Goal: Task Accomplishment & Management: Use online tool/utility

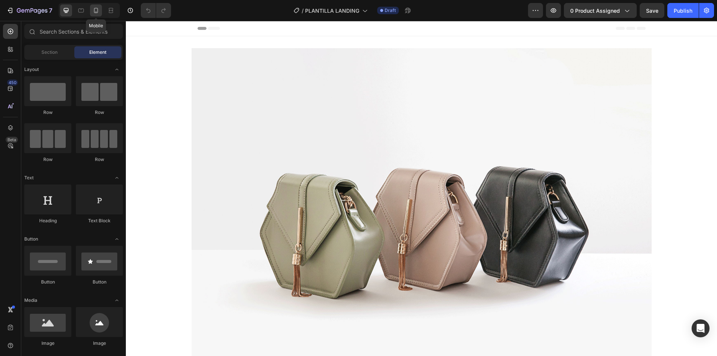
click at [93, 8] on icon at bounding box center [95, 10] width 7 height 7
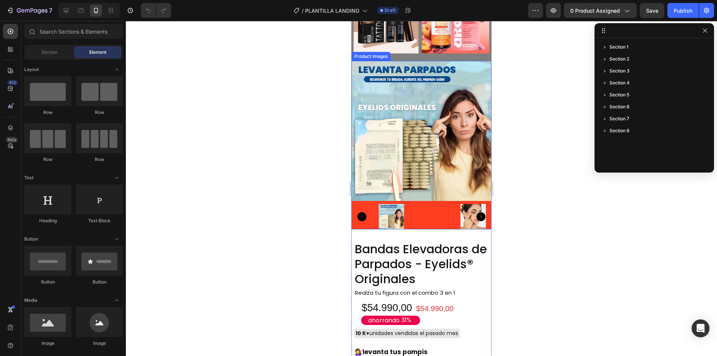
scroll to position [2240, 0]
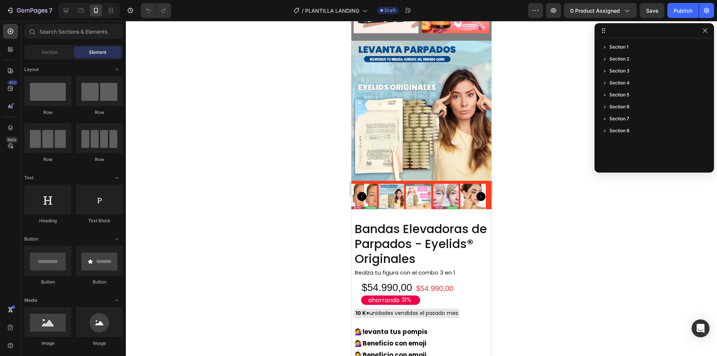
click at [615, 2] on div "7 / PLANTILLA LANDING Draft Preview 0 product assigned Save Publish" at bounding box center [358, 10] width 717 height 21
click at [612, 12] on span "0 product assigned" at bounding box center [595, 11] width 50 height 8
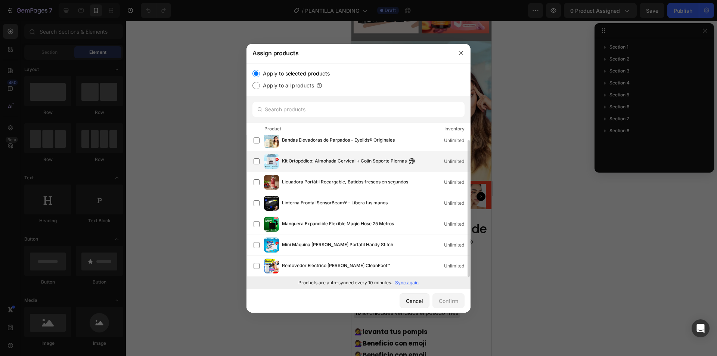
scroll to position [0, 0]
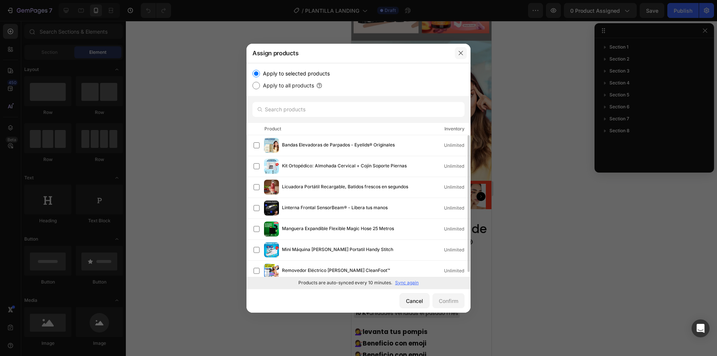
click at [463, 53] on icon "button" at bounding box center [461, 53] width 6 height 6
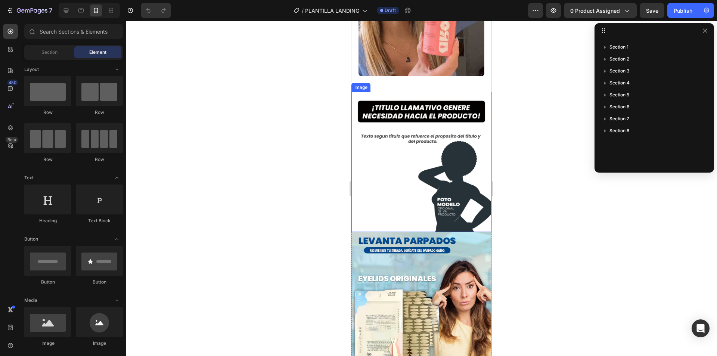
scroll to position [37, 0]
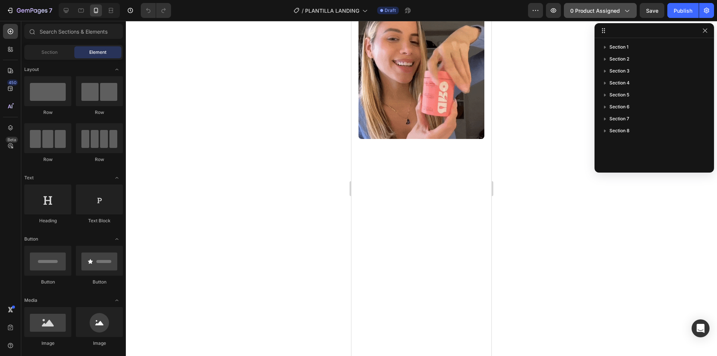
click at [607, 12] on span "0 product assigned" at bounding box center [595, 11] width 50 height 8
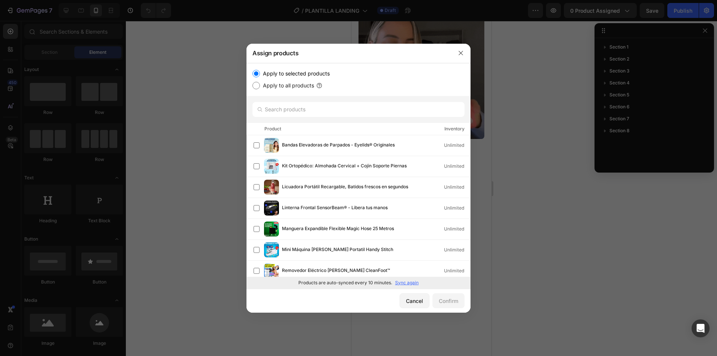
click at [259, 73] on input "Apply to selected products" at bounding box center [255, 73] width 7 height 7
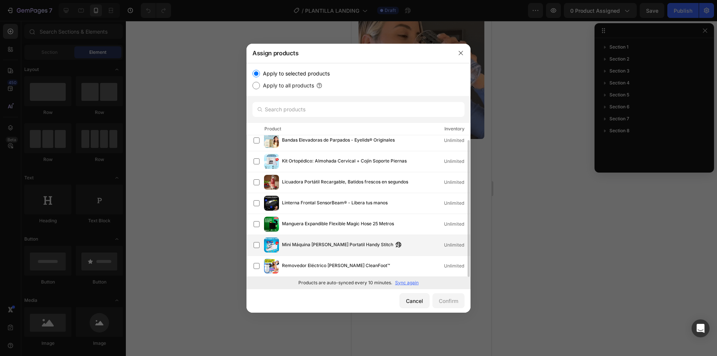
scroll to position [0, 0]
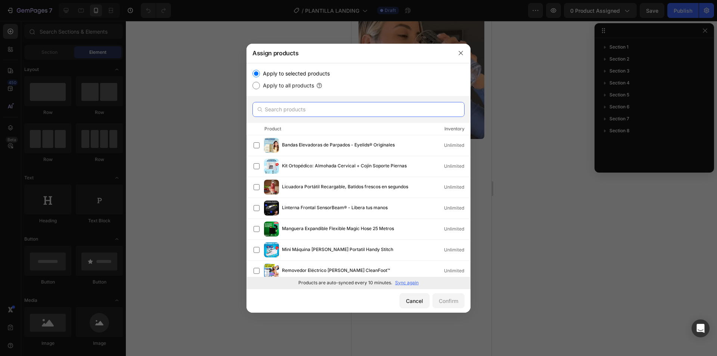
click at [323, 109] on input "text" at bounding box center [358, 109] width 212 height 15
click at [460, 51] on icon "button" at bounding box center [461, 53] width 6 height 6
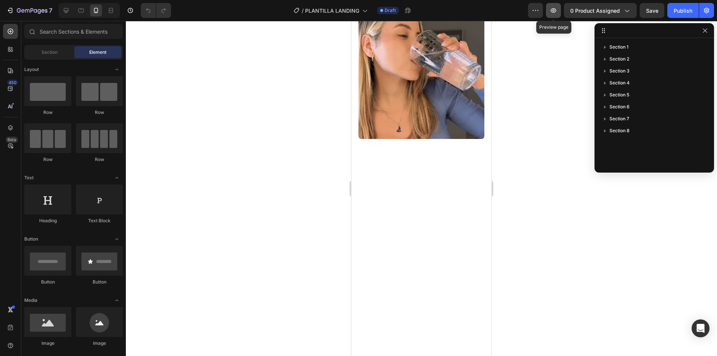
click at [554, 10] on icon "button" at bounding box center [554, 10] width 6 height 4
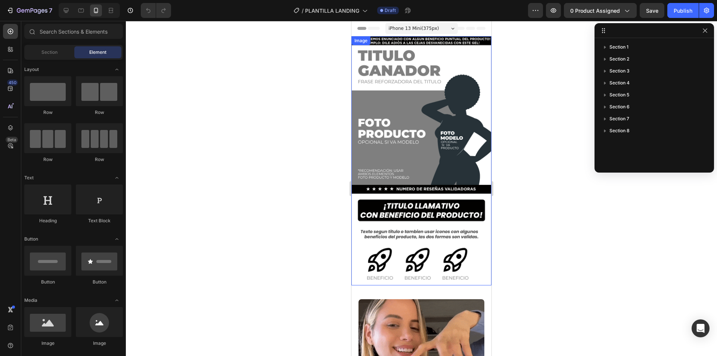
click at [416, 116] on img at bounding box center [421, 160] width 140 height 249
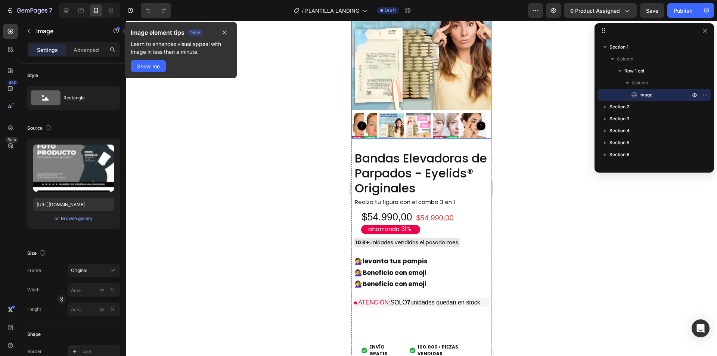
scroll to position [597, 0]
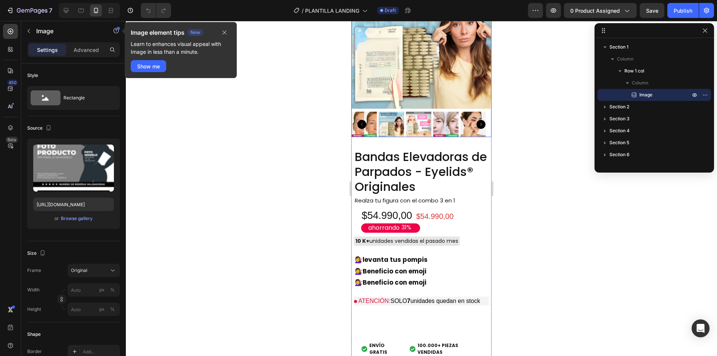
click at [445, 86] on img at bounding box center [421, 39] width 140 height 140
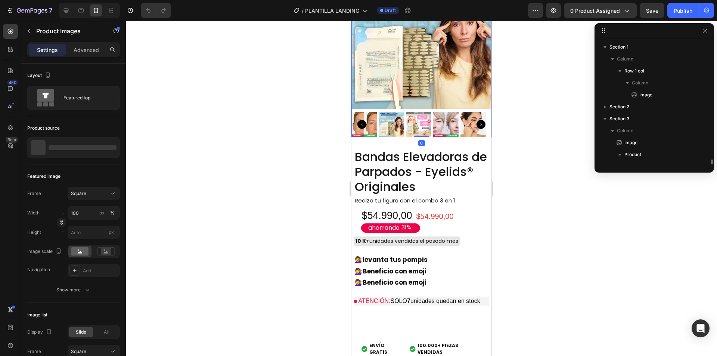
scroll to position [82, 0]
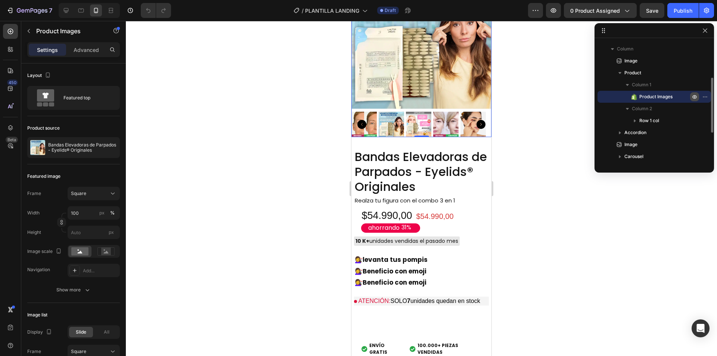
click at [696, 98] on icon "button" at bounding box center [694, 97] width 6 height 6
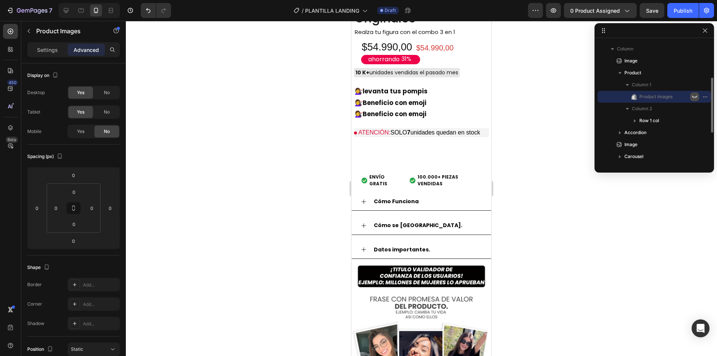
click at [696, 98] on icon "button" at bounding box center [694, 97] width 6 height 6
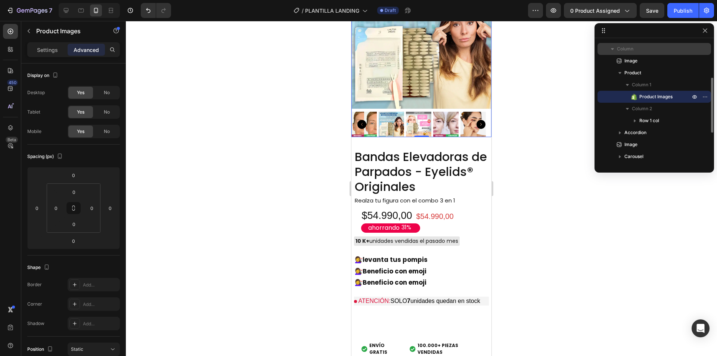
click at [613, 49] on icon "button" at bounding box center [612, 49] width 3 height 2
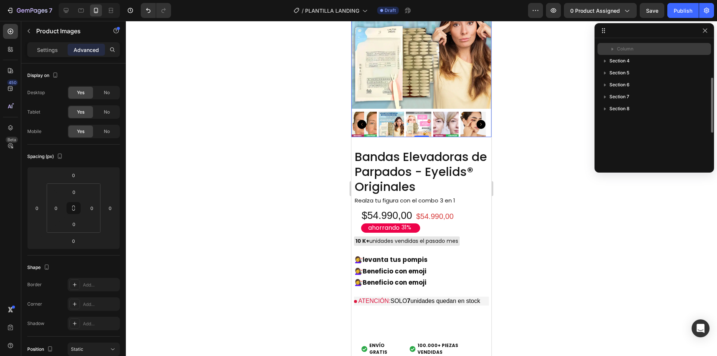
click at [611, 50] on icon "button" at bounding box center [612, 49] width 2 height 3
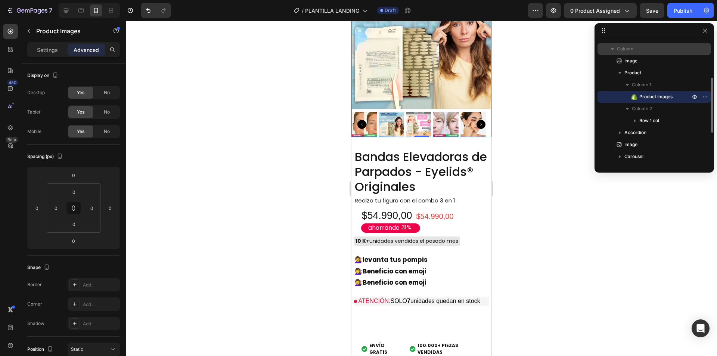
click at [611, 50] on icon "button" at bounding box center [612, 48] width 7 height 7
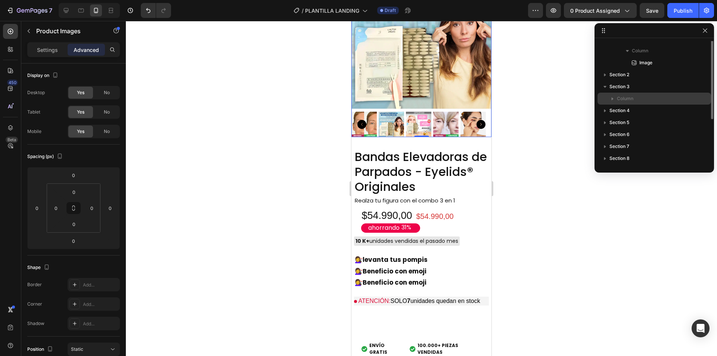
scroll to position [0, 0]
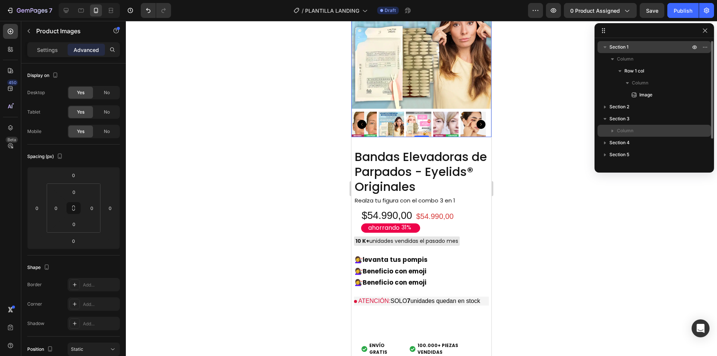
click at [606, 49] on icon "button" at bounding box center [604, 46] width 7 height 7
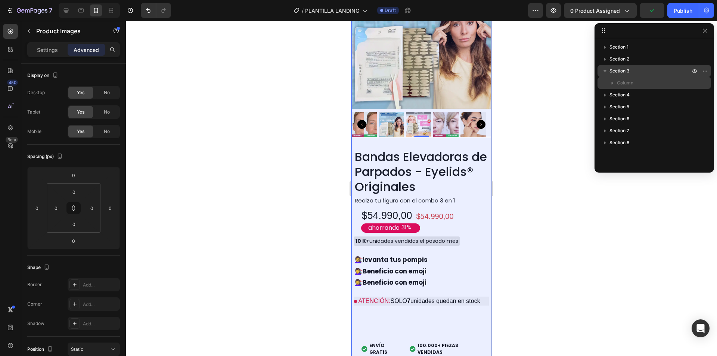
click at [604, 70] on icon "button" at bounding box center [604, 71] width 3 height 2
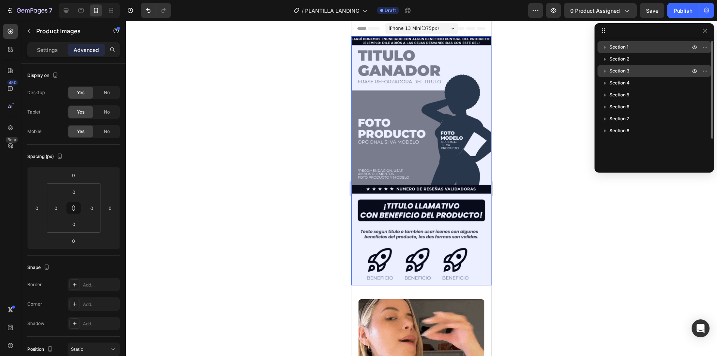
click at [632, 50] on p "Section 1" at bounding box center [650, 46] width 82 height 7
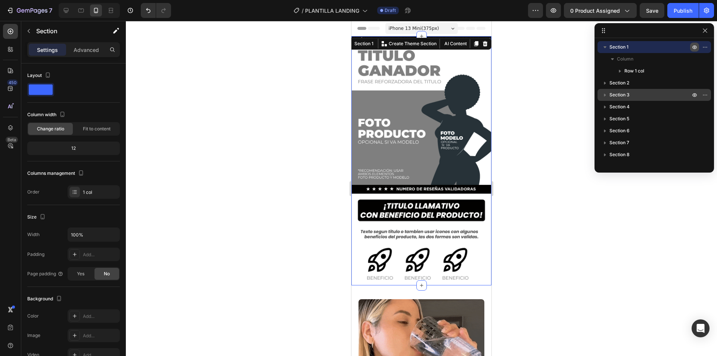
click at [693, 46] on icon "button" at bounding box center [694, 47] width 6 height 6
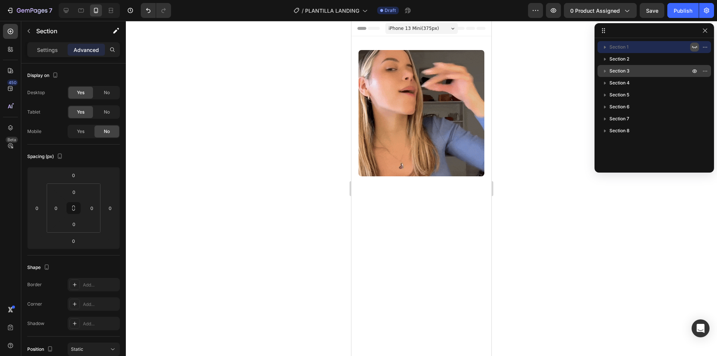
click at [693, 46] on icon "button" at bounding box center [694, 47] width 6 height 6
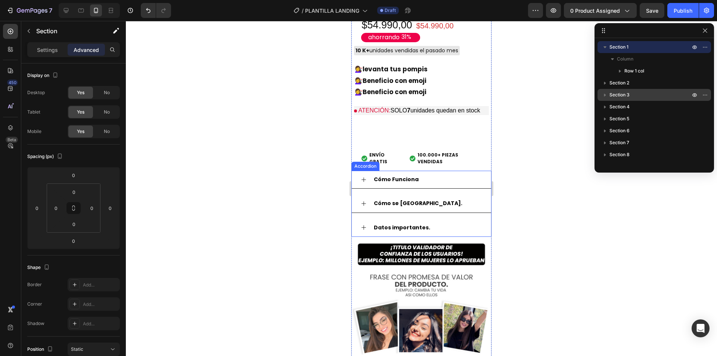
scroll to position [821, 0]
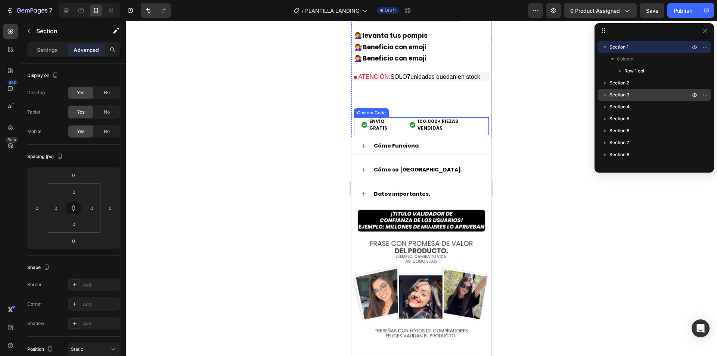
click at [433, 118] on span "100.000+ PIEZAS VENDIDAS" at bounding box center [449, 124] width 64 height 13
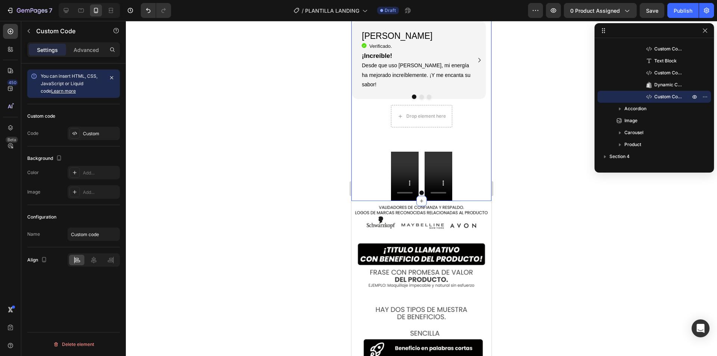
scroll to position [1157, 0]
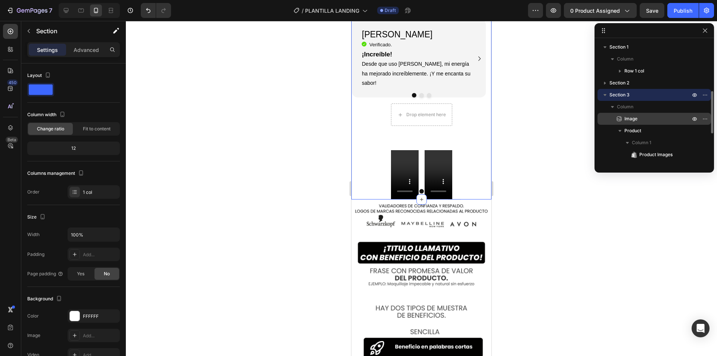
scroll to position [37, 0]
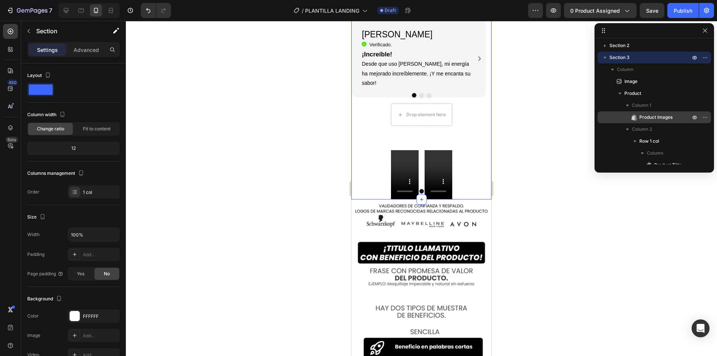
click at [658, 117] on span "Product Images" at bounding box center [655, 116] width 33 height 7
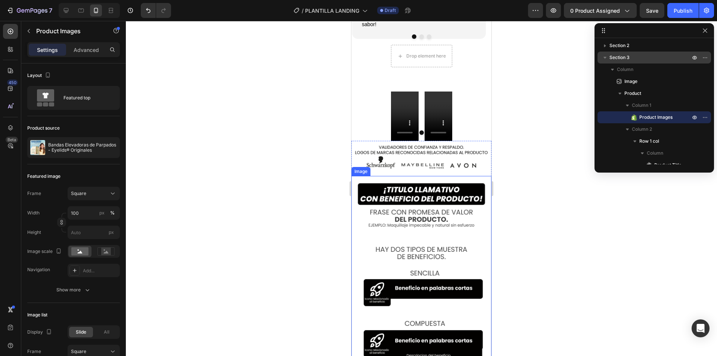
scroll to position [1223, 0]
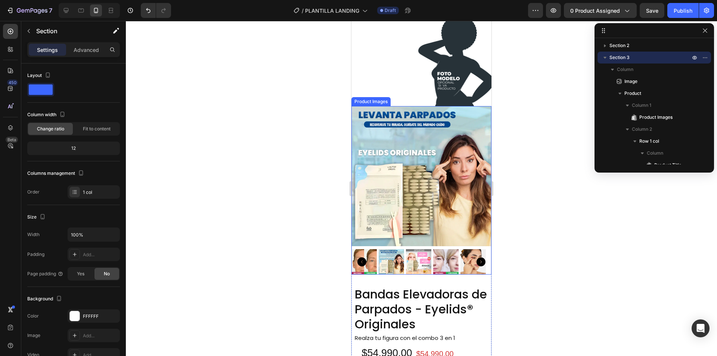
scroll to position [75, 0]
